Goal: Transaction & Acquisition: Book appointment/travel/reservation

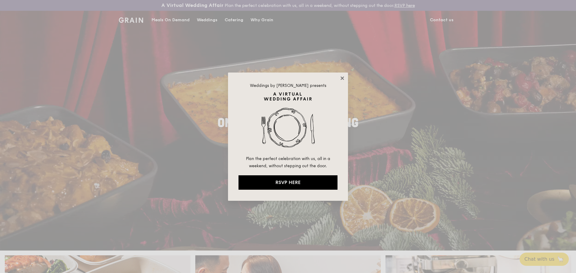
click at [341, 78] on icon at bounding box center [341, 78] width 5 height 5
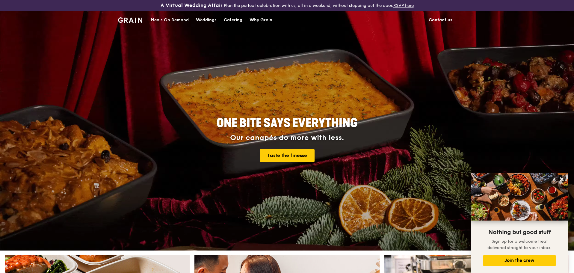
click at [234, 20] on div "Catering" at bounding box center [233, 20] width 19 height 18
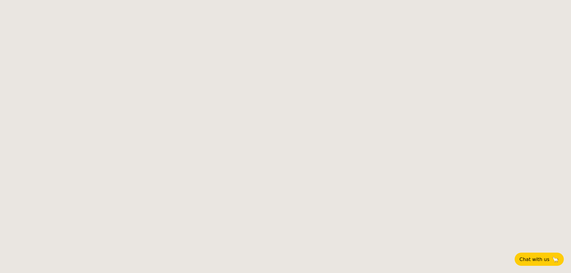
select select
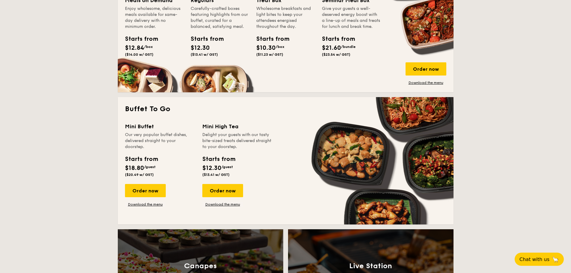
scroll to position [330, 0]
